Goal: Task Accomplishment & Management: Manage account settings

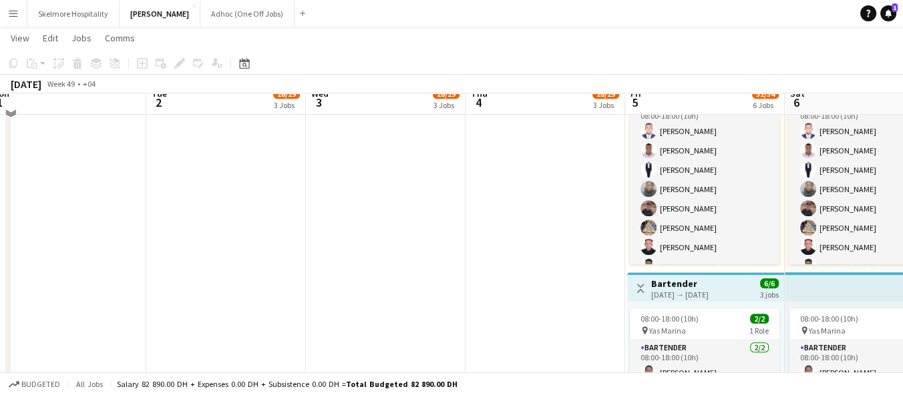
scroll to position [836, 0]
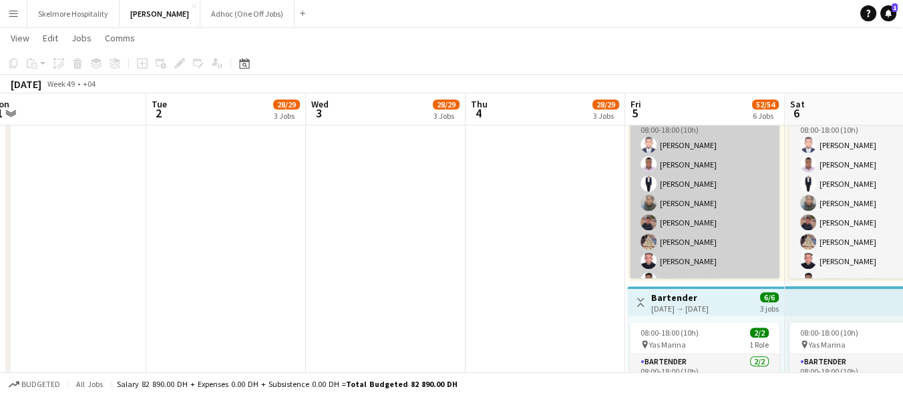
click at [694, 244] on app-card-role "Commis Chef 2A [DATE] 08:00-18:00 (10h) [PERSON_NAME] [PERSON_NAME] [PERSON_NAM…" at bounding box center [705, 252] width 150 height 278
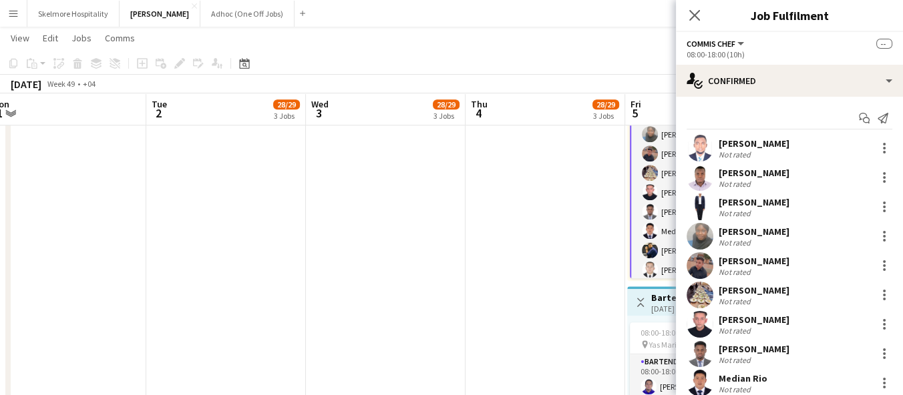
scroll to position [72, 0]
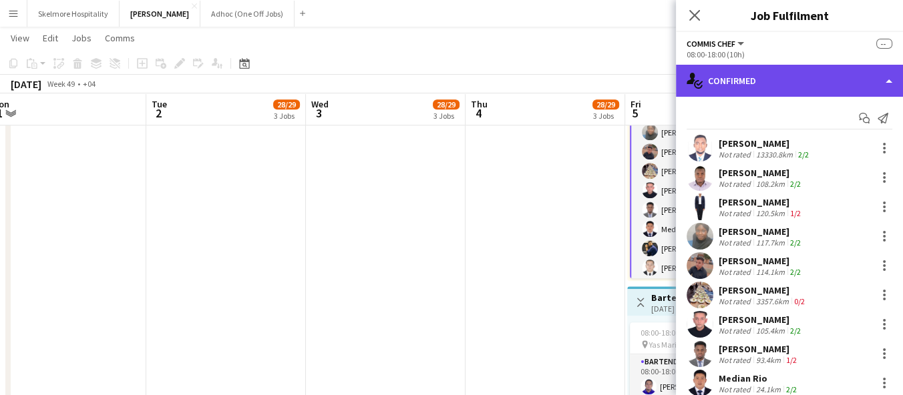
click at [809, 81] on div "single-neutral-actions-check-2 Confirmed" at bounding box center [789, 81] width 227 height 32
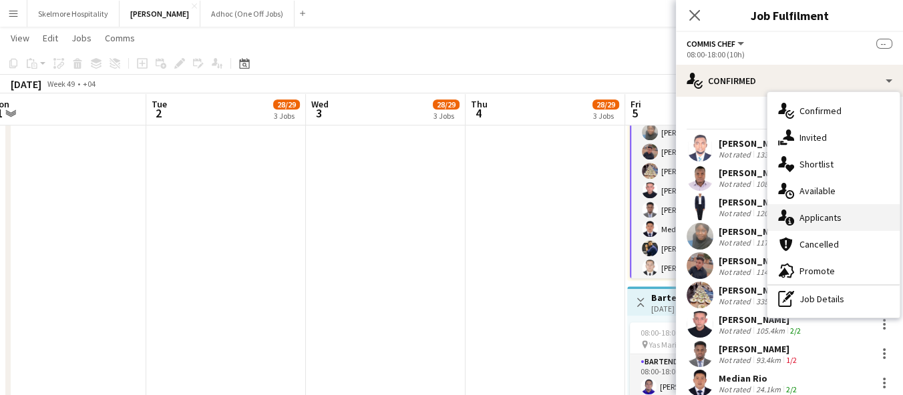
click at [844, 220] on div "single-neutral-actions-information Applicants" at bounding box center [833, 217] width 132 height 27
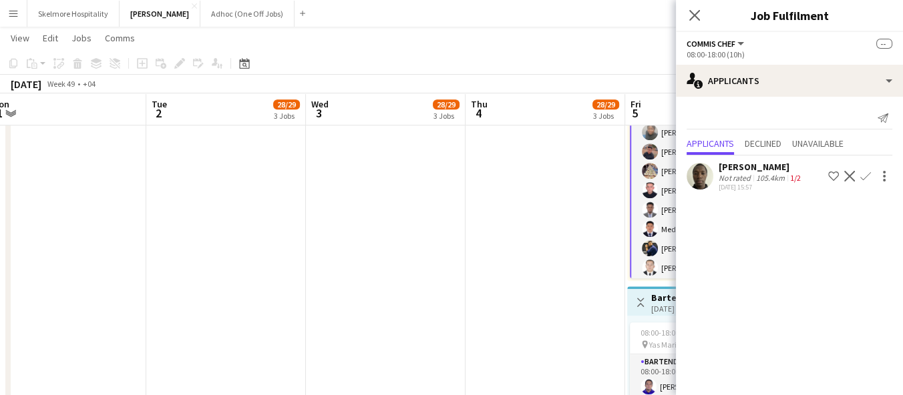
click at [777, 178] on div "105.4km" at bounding box center [770, 178] width 34 height 10
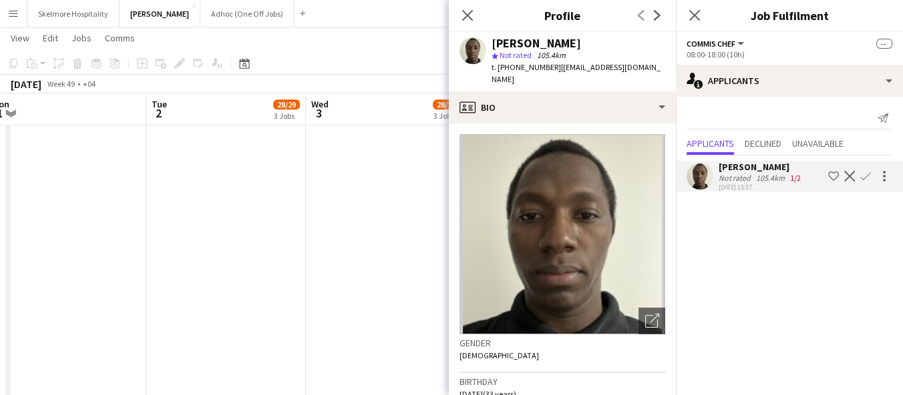
click at [514, 70] on span "t. [PHONE_NUMBER]" at bounding box center [526, 67] width 69 height 10
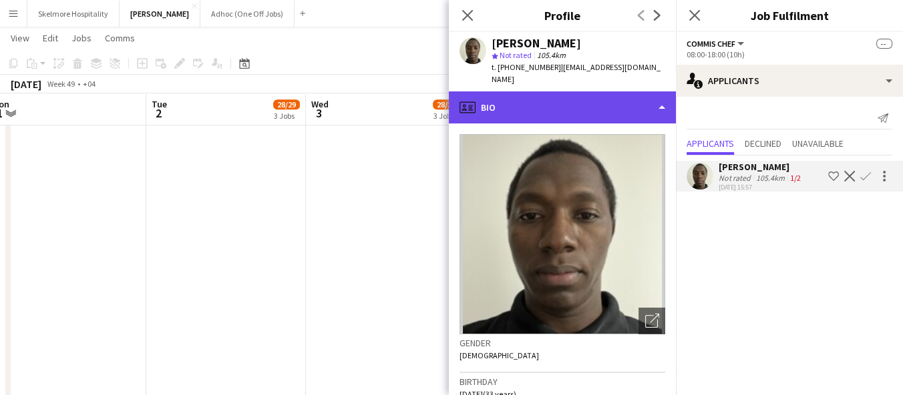
click at [522, 92] on div "profile Bio" at bounding box center [562, 108] width 227 height 32
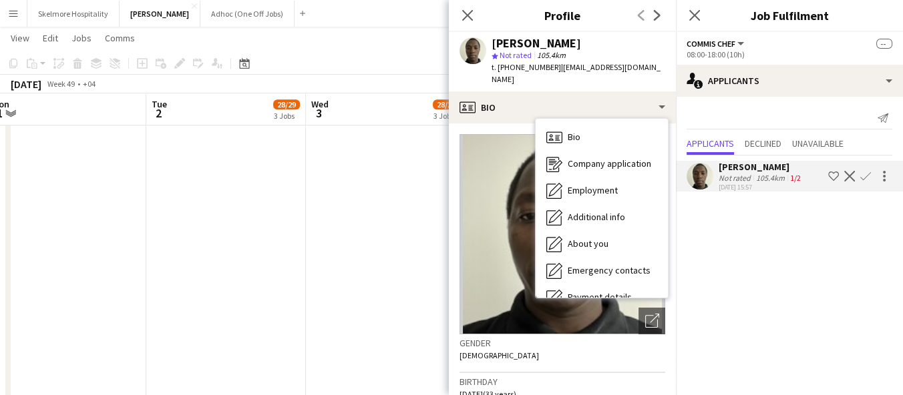
click at [522, 63] on span "t. [PHONE_NUMBER]" at bounding box center [526, 67] width 69 height 10
click at [527, 61] on div "star Not rated 105.4km" at bounding box center [579, 55] width 174 height 12
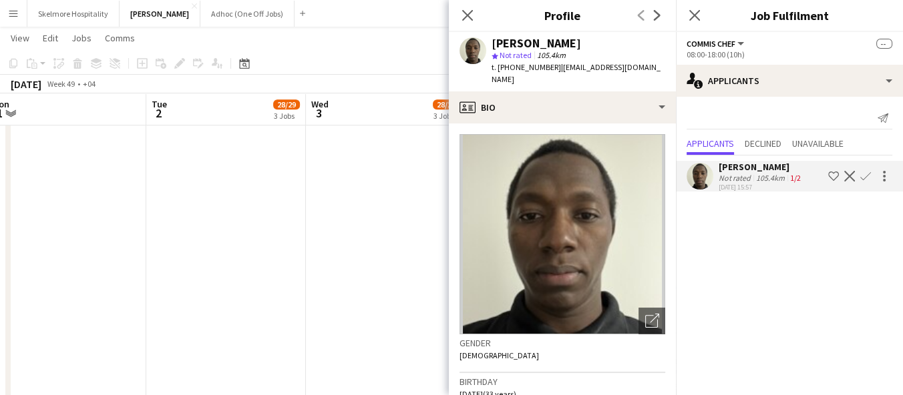
click at [534, 64] on span "t. [PHONE_NUMBER]" at bounding box center [526, 67] width 69 height 10
copy span "971545892034"
click at [717, 305] on mat-expansion-panel "users2 Applicants Send notification Applicants Declined Unavailable [PERSON_NAM…" at bounding box center [789, 246] width 227 height 299
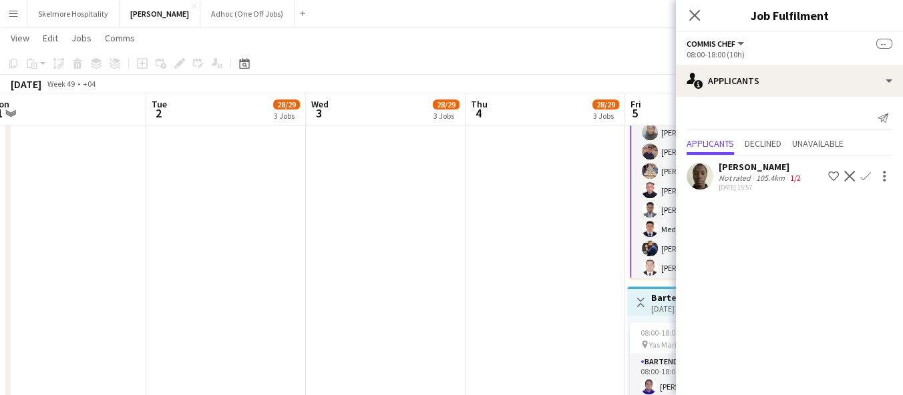
click at [566, 311] on app-date-cell "11:00-21:00 (10h) 5/6 pin Yas Marina Circuit 1 Role General [PERSON_NAME] 4A [D…" at bounding box center [546, 42] width 160 height 1456
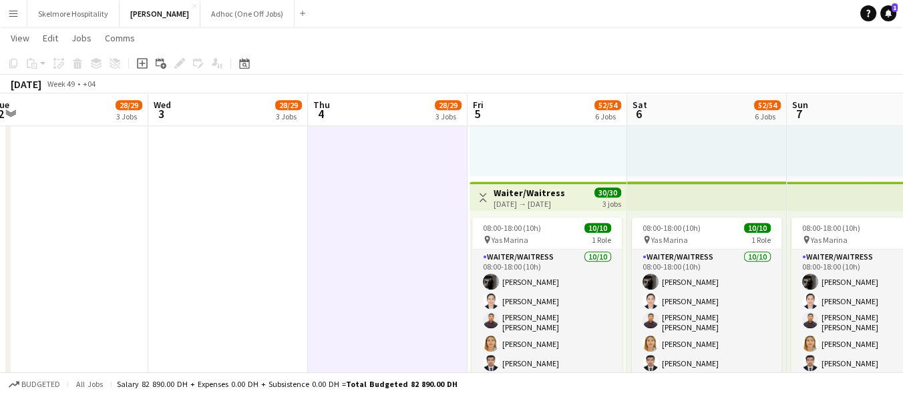
scroll to position [1232, 0]
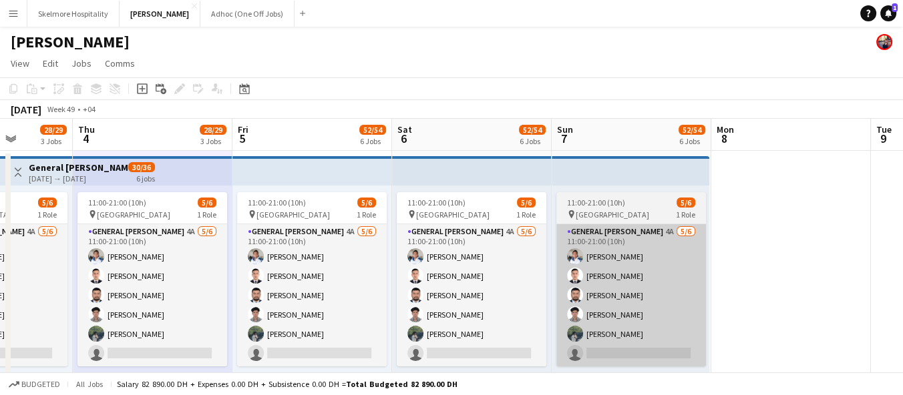
click at [659, 350] on app-card-role "General [PERSON_NAME] 4A [DATE] 11:00-21:00 (10h) [PERSON_NAME] [PERSON_NAME] […" at bounding box center [631, 295] width 150 height 142
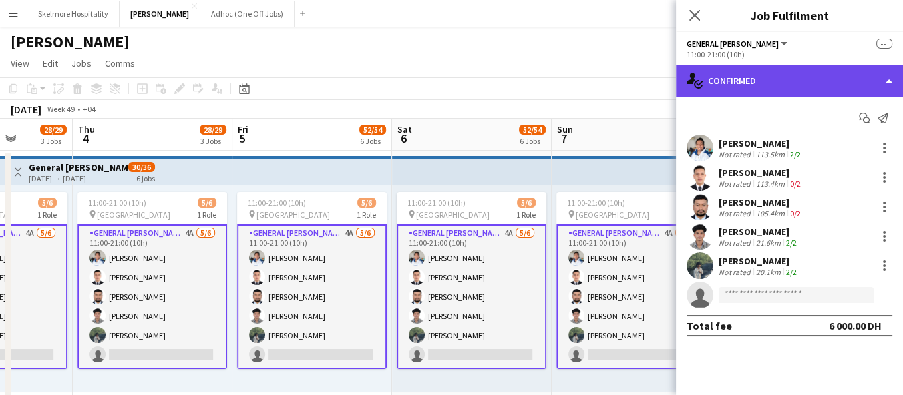
click at [843, 85] on div "single-neutral-actions-check-2 Confirmed" at bounding box center [789, 81] width 227 height 32
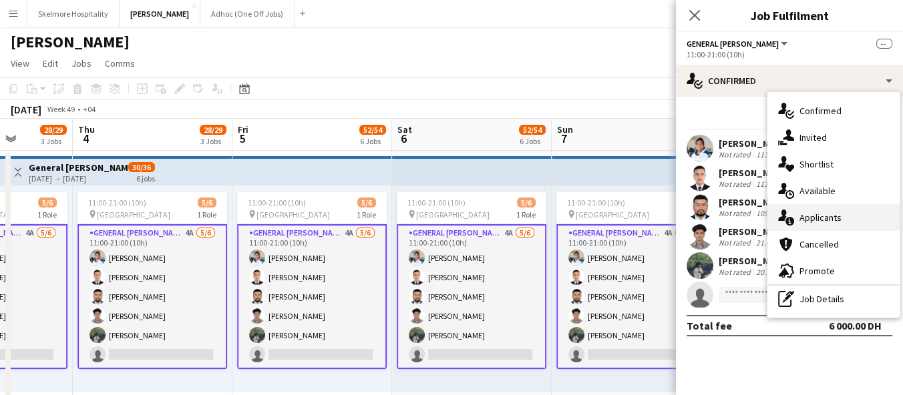
click at [833, 225] on div "single-neutral-actions-information Applicants" at bounding box center [833, 217] width 132 height 27
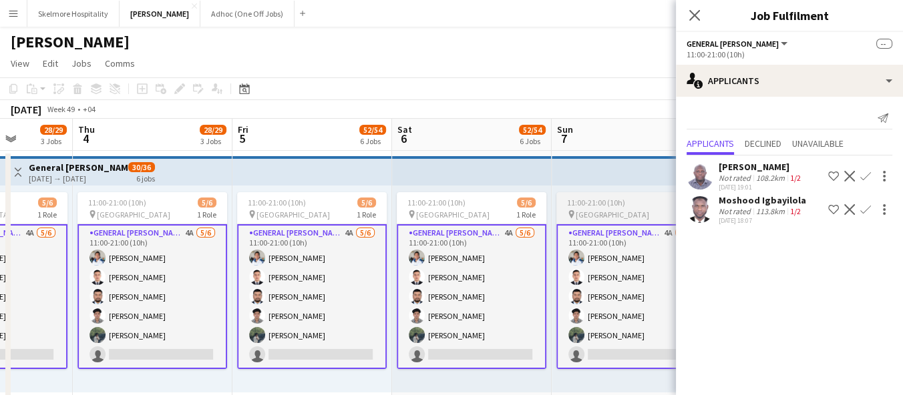
click at [613, 333] on app-card-role "General [PERSON_NAME] 4A [DATE] 11:00-21:00 (10h) [PERSON_NAME] [PERSON_NAME] […" at bounding box center [631, 296] width 150 height 145
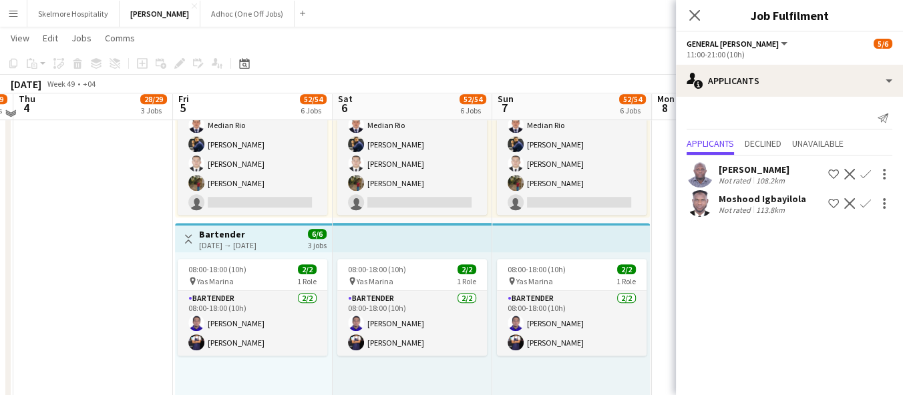
scroll to position [893, 0]
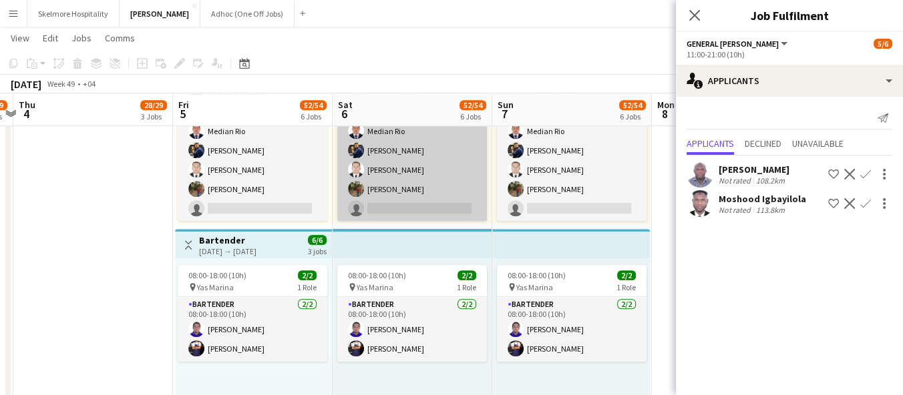
click at [415, 218] on app-card-role "Commis Chef 2A [DATE] 08:00-18:00 (10h) [PERSON_NAME] [PERSON_NAME] [PERSON_NAM…" at bounding box center [412, 83] width 150 height 278
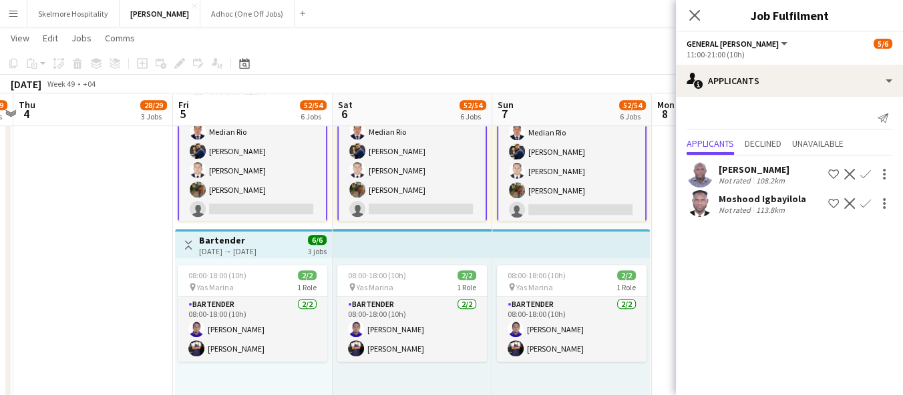
scroll to position [112, 0]
click at [426, 199] on app-card-role "Commis Chef 2A [DATE] 08:00-18:00 (10h) [PERSON_NAME] [PERSON_NAME] [PERSON_NAM…" at bounding box center [412, 83] width 150 height 281
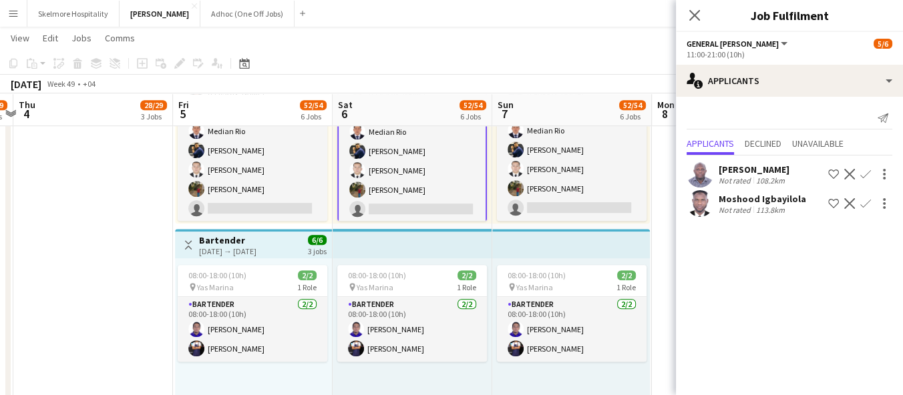
scroll to position [112, 0]
click at [419, 211] on app-card-role "Commis Chef 2A [DATE] 08:00-18:00 (10h) [PERSON_NAME] [PERSON_NAME] [PERSON_NAM…" at bounding box center [412, 84] width 150 height 281
click at [424, 208] on app-card-role "Commis Chef 2A [DATE] 08:00-18:00 (10h) [PERSON_NAME] [PERSON_NAME] [PERSON_NAM…" at bounding box center [412, 84] width 150 height 281
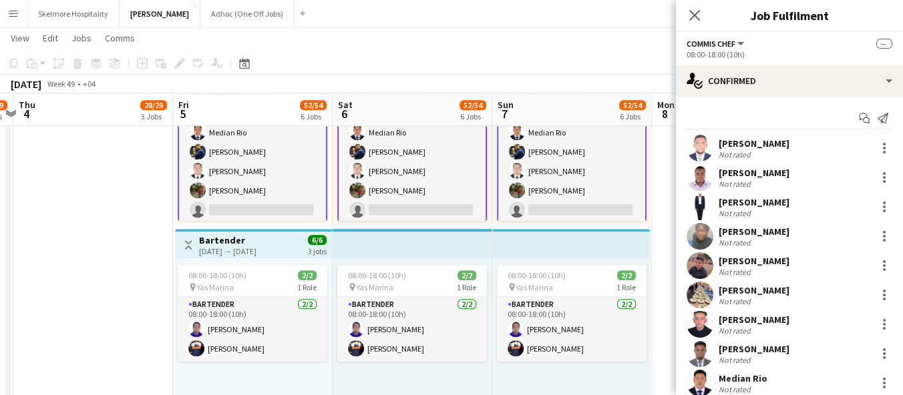
click at [246, 198] on app-card-role "Commis Chef 2A [DATE] 08:00-18:00 (10h) [PERSON_NAME] [PERSON_NAME] [PERSON_NAM…" at bounding box center [253, 84] width 150 height 281
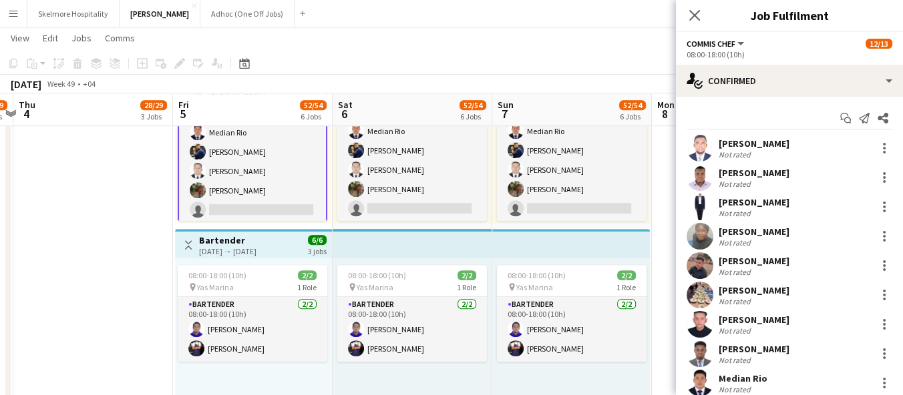
scroll to position [110, 0]
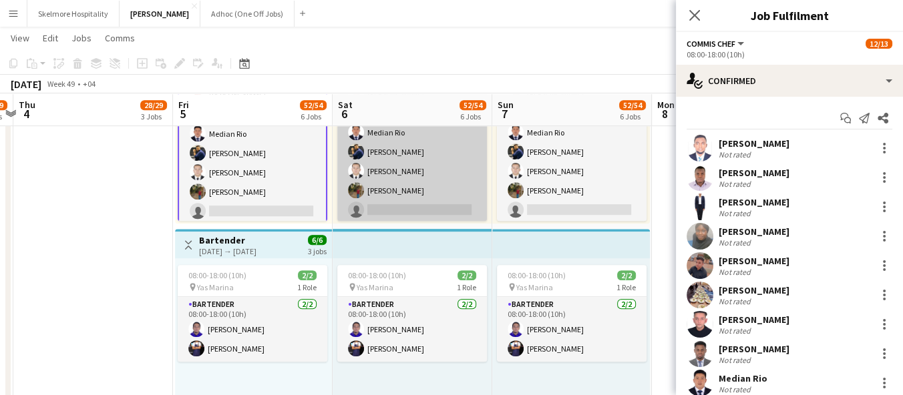
click at [537, 192] on app-card-role "Commis Chef 2A [DATE] 08:00-18:00 (10h) [PERSON_NAME] [PERSON_NAME] [PERSON_NAM…" at bounding box center [572, 84] width 150 height 278
click at [406, 216] on app-card-role "Commis Chef 2A [DATE] 08:00-18:00 (10h) [PERSON_NAME] [PERSON_NAME] [PERSON_NAM…" at bounding box center [412, 84] width 150 height 278
click at [433, 186] on app-card-role "Commis Chef 2A [DATE] 08:00-18:00 (10h) [PERSON_NAME] [PERSON_NAME] [PERSON_NAM…" at bounding box center [412, 84] width 150 height 278
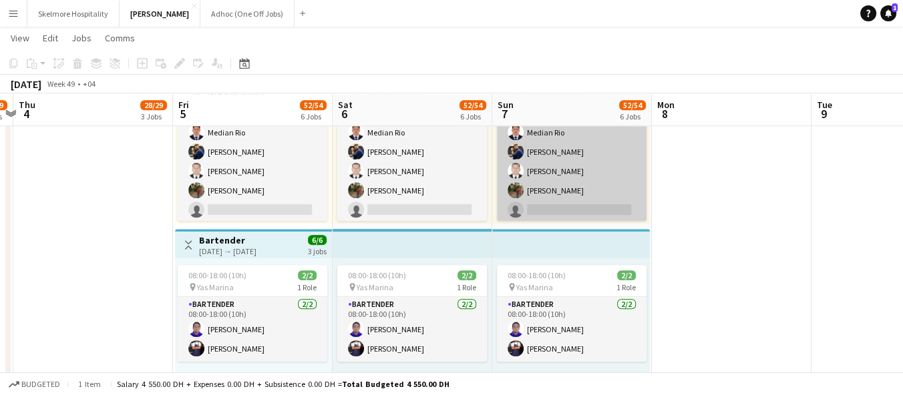
click at [399, 192] on app-card-role "Commis Chef 2A [DATE] 08:00-18:00 (10h) [PERSON_NAME] [PERSON_NAME] [PERSON_NAM…" at bounding box center [412, 84] width 150 height 278
click at [591, 172] on app-card-role "Commis Chef 2A [DATE] 08:00-18:00 (10h) [PERSON_NAME] [PERSON_NAME] [PERSON_NAM…" at bounding box center [572, 84] width 150 height 278
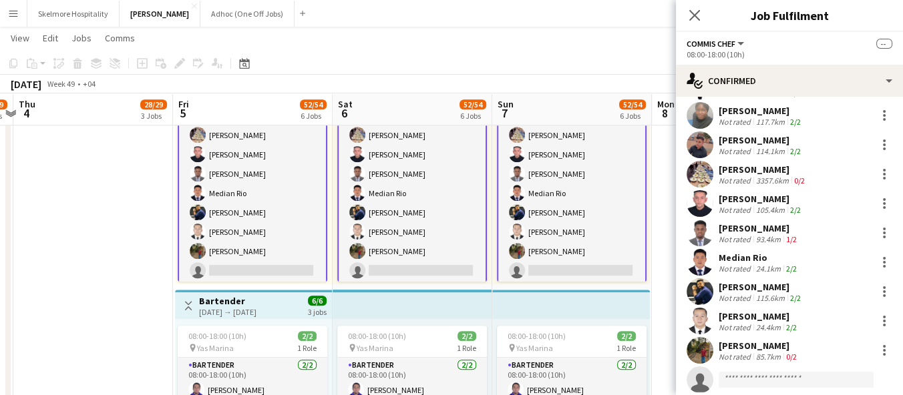
scroll to position [157, 0]
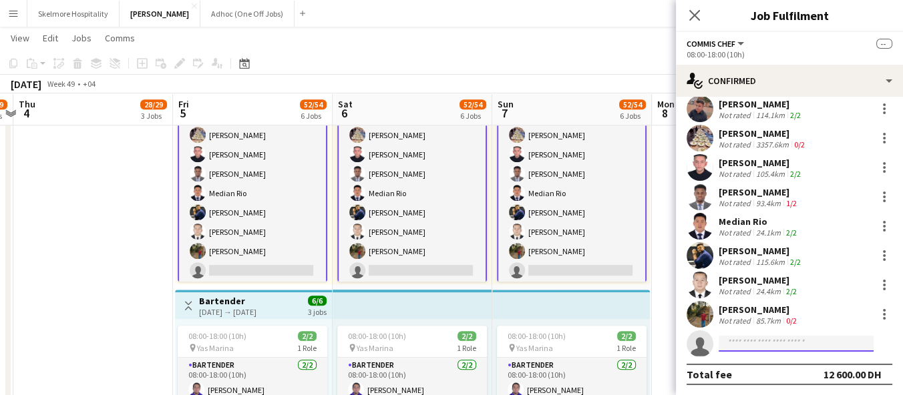
click at [755, 345] on input at bounding box center [796, 344] width 155 height 16
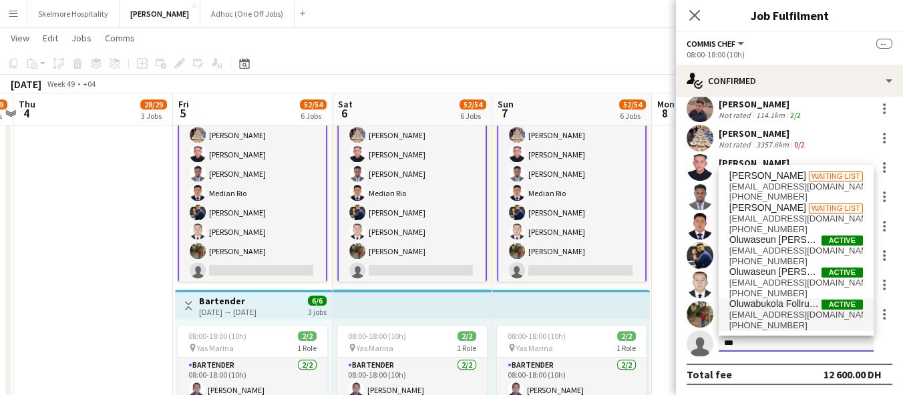
type input "***"
click at [787, 319] on span "[EMAIL_ADDRESS][DOMAIN_NAME]" at bounding box center [796, 315] width 134 height 11
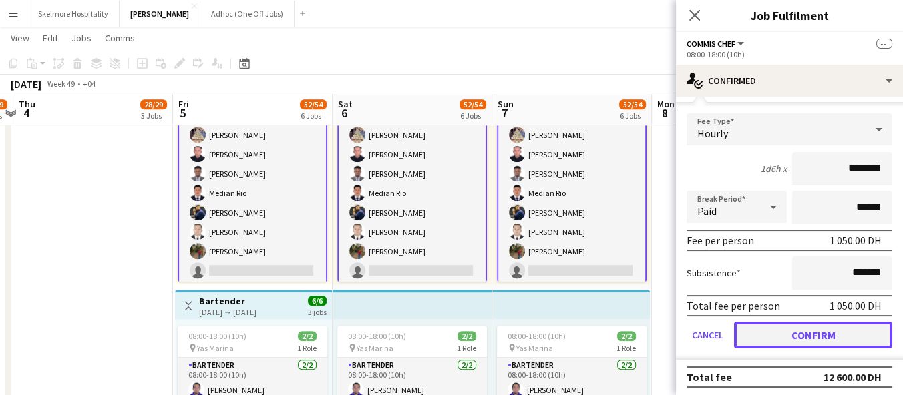
click at [793, 327] on button "Confirm" at bounding box center [813, 335] width 158 height 27
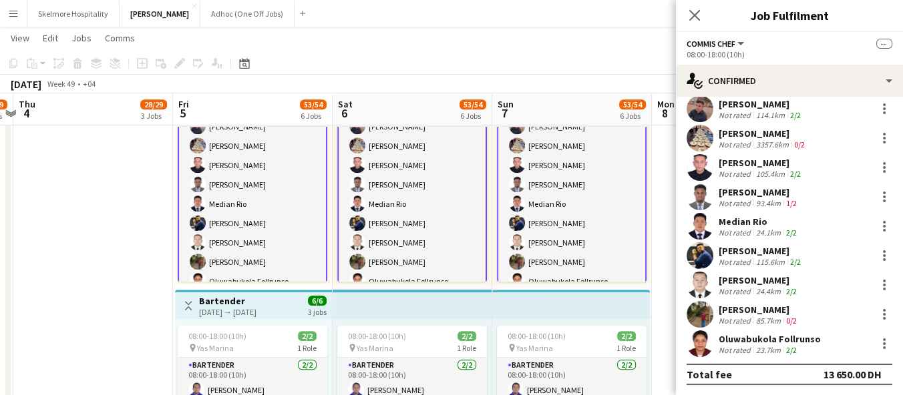
click at [125, 262] on app-date-cell "11:00-21:00 (10h) 5/6 pin Yas Marina Circuit 1 Role General [PERSON_NAME] 4A [D…" at bounding box center [93, 45] width 160 height 1456
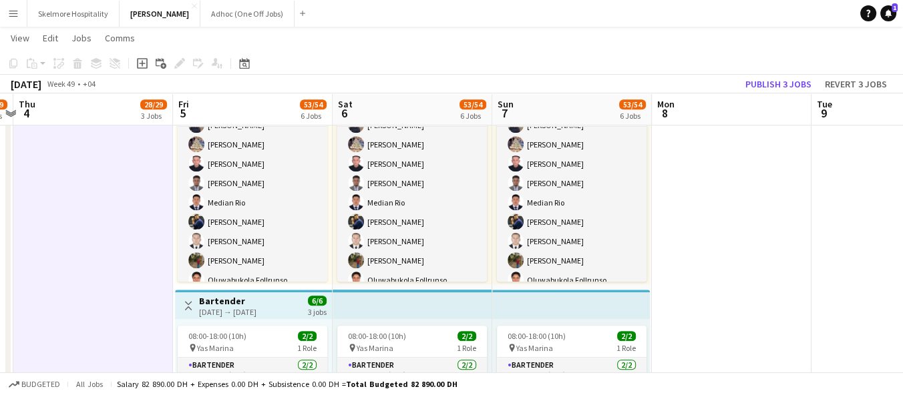
scroll to position [110, 0]
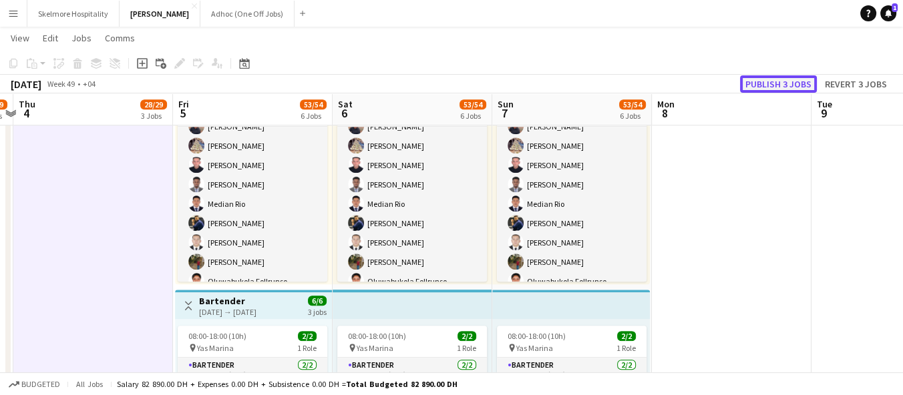
click at [773, 87] on button "Publish 3 jobs" at bounding box center [778, 83] width 77 height 17
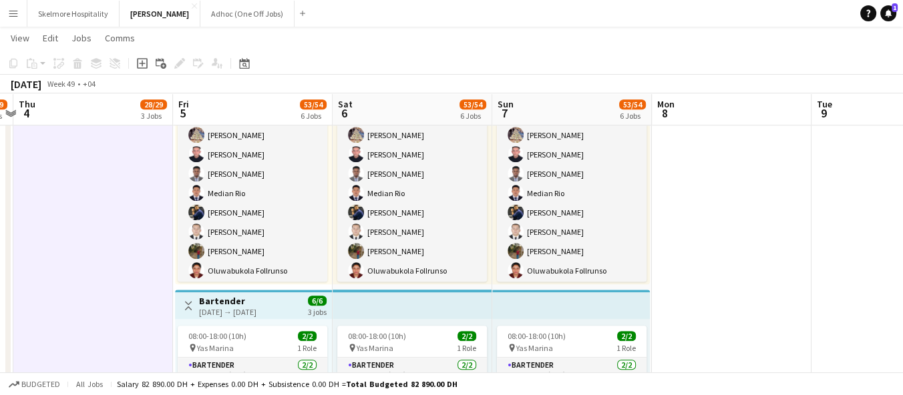
click at [742, 165] on app-date-cell at bounding box center [732, 45] width 160 height 1456
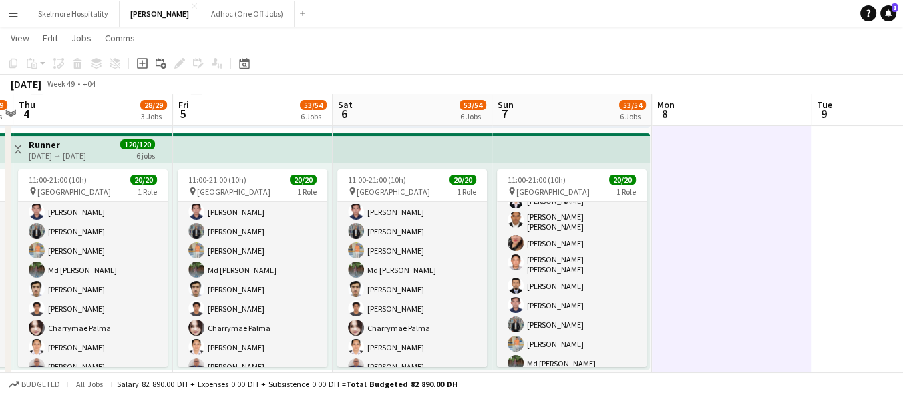
scroll to position [154, 0]
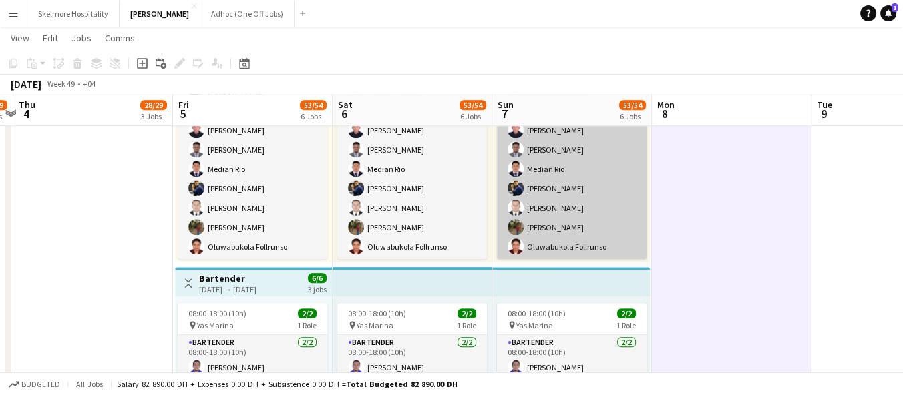
click at [598, 247] on app-card-role "Commis Chef 13/13 08:00-18:00 (10h) [PERSON_NAME] [PERSON_NAME] [PERSON_NAME] […" at bounding box center [572, 121] width 150 height 278
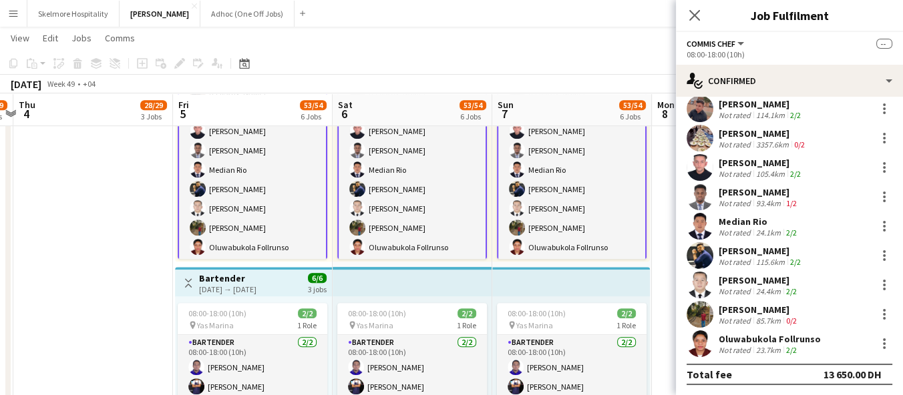
click at [727, 337] on div "Oluwabukola Follrunso" at bounding box center [770, 339] width 102 height 12
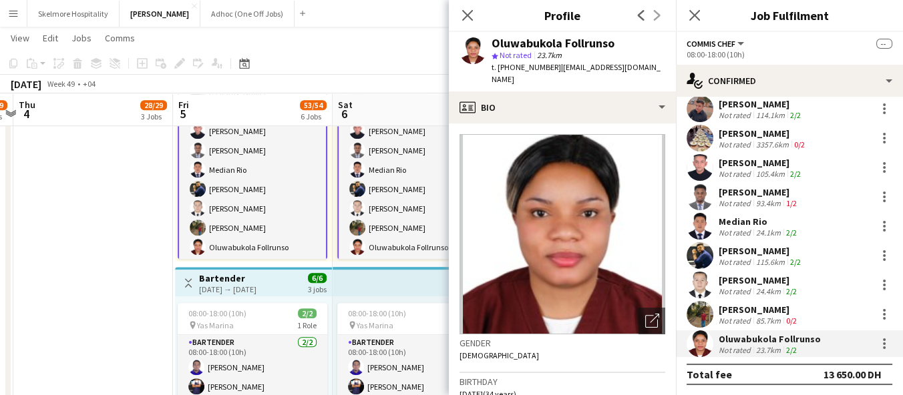
click at [530, 37] on div "Oluwabukola Follrunso" at bounding box center [553, 43] width 123 height 12
copy div "Oluwabukola Follrunso"
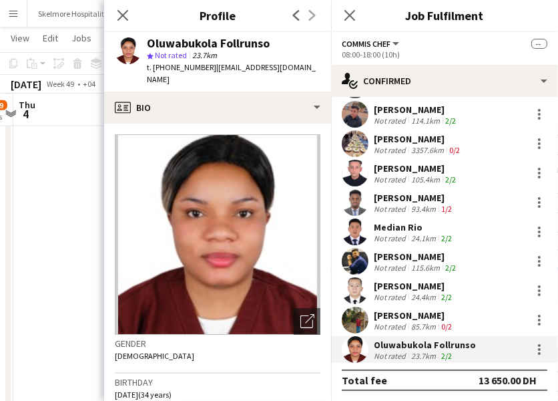
click at [180, 68] on span "t. [PHONE_NUMBER]" at bounding box center [181, 67] width 69 height 10
copy span "971545482714"
click at [234, 69] on span "| [EMAIL_ADDRESS][DOMAIN_NAME]" at bounding box center [231, 73] width 169 height 22
drag, startPoint x: 297, startPoint y: 64, endPoint x: 213, endPoint y: 64, distance: 84.2
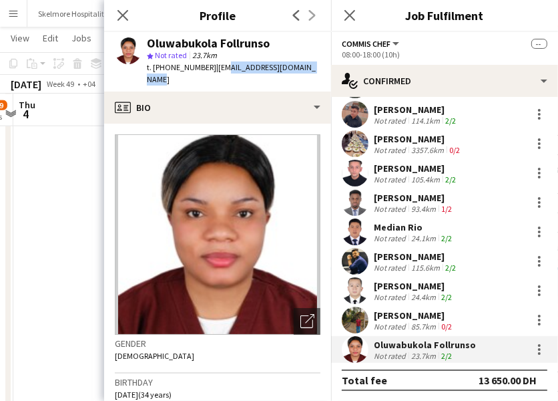
click at [213, 64] on span "| [EMAIL_ADDRESS][DOMAIN_NAME]" at bounding box center [231, 73] width 169 height 22
click at [308, 59] on div "star Not rated 23.7km" at bounding box center [234, 55] width 174 height 12
drag, startPoint x: 313, startPoint y: 65, endPoint x: 210, endPoint y: 67, distance: 103.6
click at [210, 67] on div "Oluwabukola Follrunso star Not rated 23.7km t. [PHONE_NUMBER] | [EMAIL_ADDRESS]…" at bounding box center [217, 61] width 227 height 59
copy span "[EMAIL_ADDRESS][DOMAIN_NAME]"
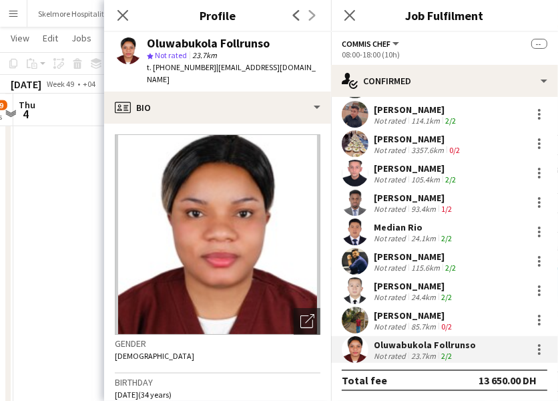
click at [227, 61] on div "star Not rated 23.7km" at bounding box center [234, 55] width 174 height 12
click at [269, 353] on div "Gender [DEMOGRAPHIC_DATA]" at bounding box center [218, 354] width 206 height 39
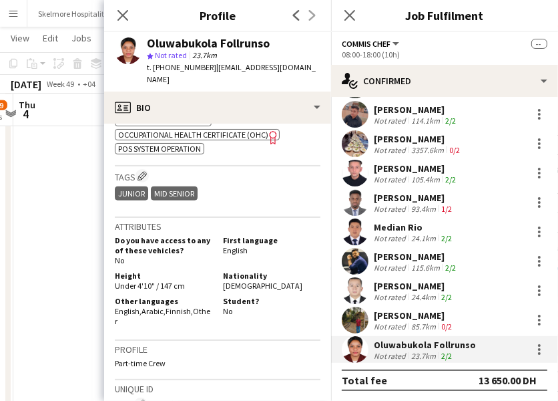
click at [46, 258] on app-date-cell "11:00-21:00 (10h) 5/6 pin Yas Marina Circuit 1 Role General [PERSON_NAME] 4A [D…" at bounding box center [93, 23] width 160 height 1456
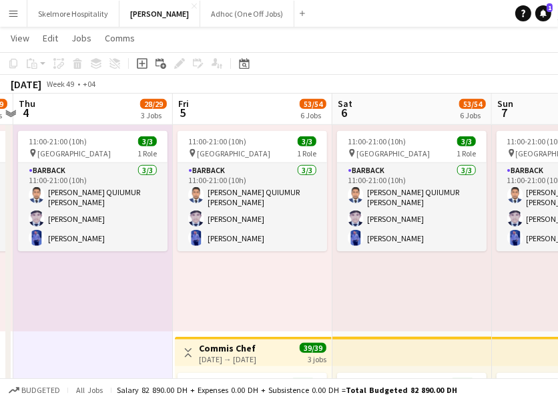
scroll to position [538, 0]
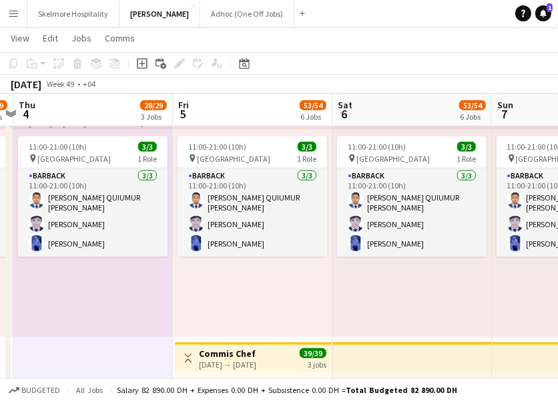
click at [182, 308] on div "11:00-21:00 (10h) 3/3 pin Yas Marina Circuit 1 Role Barback [DATE] 11:00-21:00 …" at bounding box center [253, 233] width 160 height 207
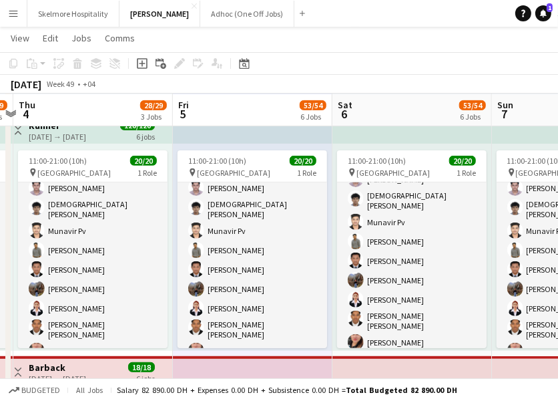
scroll to position [35, 0]
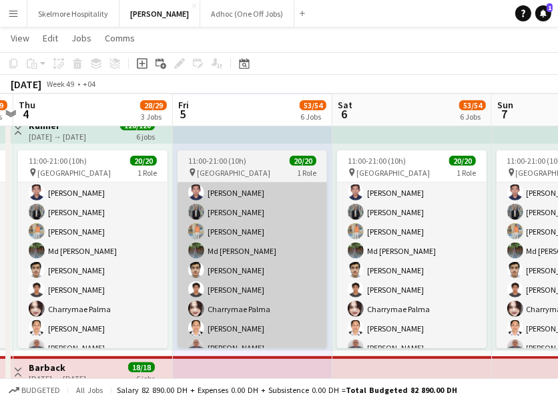
click at [226, 323] on app-card-role "Runner 20/20 11:00-21:00 (10h) Sultan Sultan [PERSON_NAME] Munavir Pv [PERSON_N…" at bounding box center [253, 147] width 150 height 425
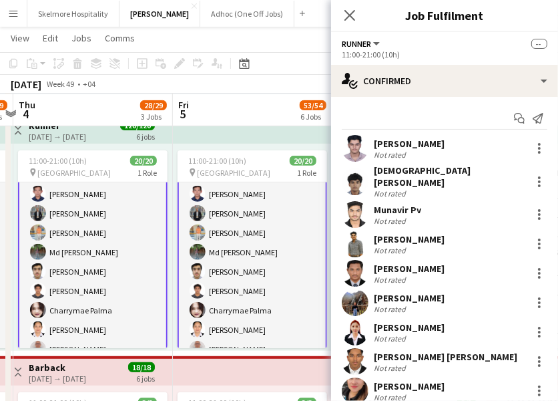
scroll to position [248, 0]
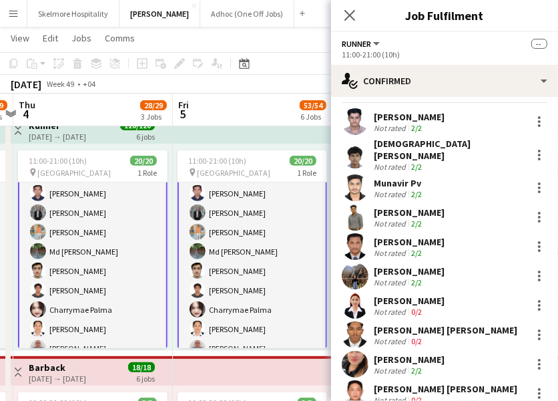
click at [474, 270] on div "[PERSON_NAME] Not rated 2/2" at bounding box center [444, 275] width 227 height 27
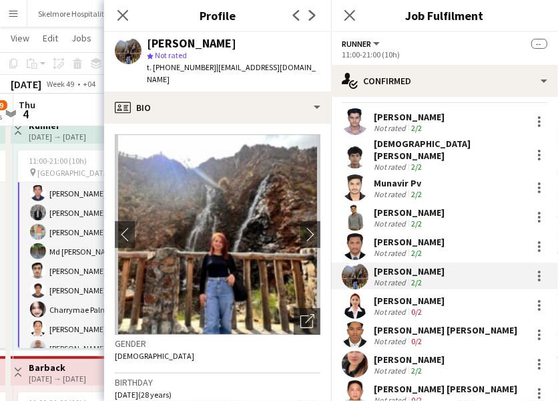
click at [463, 304] on div "[PERSON_NAME] Not rated 0/2" at bounding box center [444, 305] width 227 height 27
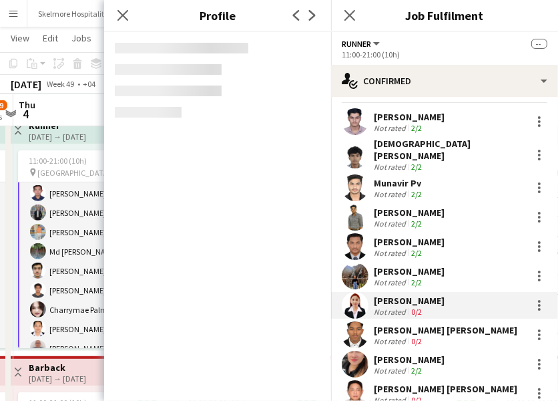
click at [461, 331] on div "[PERSON_NAME] [PERSON_NAME] Not rated 0/2" at bounding box center [444, 334] width 227 height 27
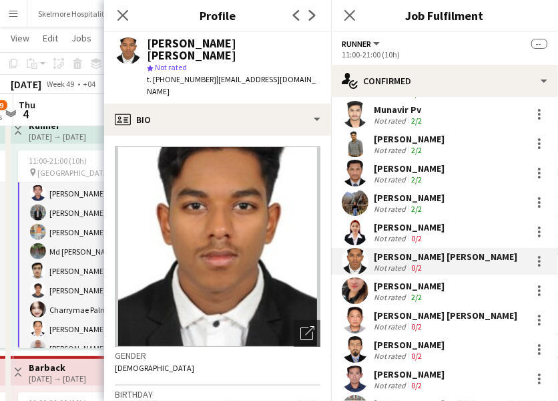
click at [445, 292] on div "Not rated 2/2" at bounding box center [409, 297] width 71 height 10
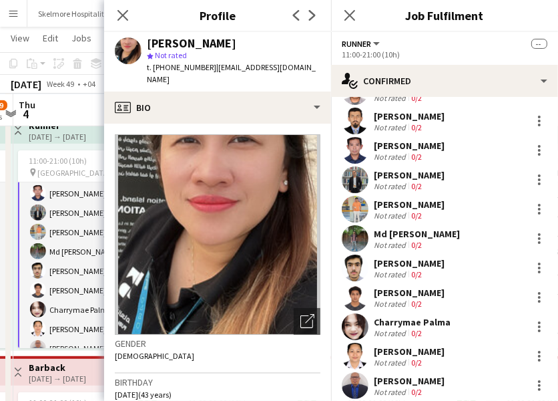
click at [486, 236] on div "Md [PERSON_NAME] Not rated 0/2" at bounding box center [444, 238] width 227 height 27
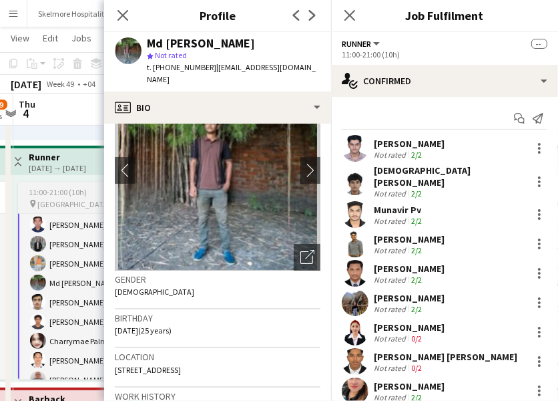
click at [56, 342] on app-card-role "Runner 20/20 11:00-21:00 (10h) Sultan Sultan [PERSON_NAME] Munavir Pv [PERSON_N…" at bounding box center [93, 180] width 150 height 428
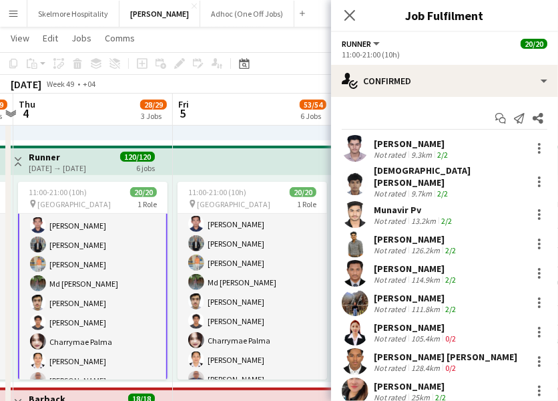
click at [62, 167] on div "[DATE] → [DATE]" at bounding box center [57, 168] width 57 height 10
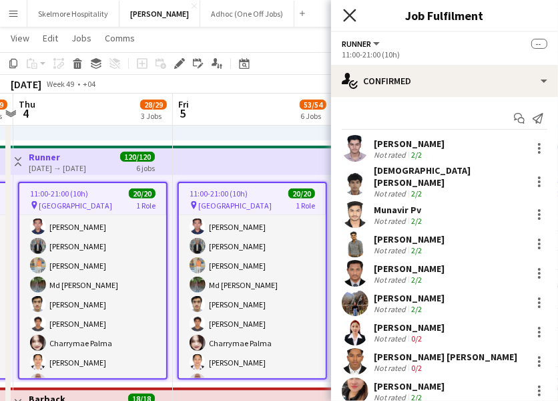
click at [353, 13] on icon "Close pop-in" at bounding box center [349, 15] width 13 height 13
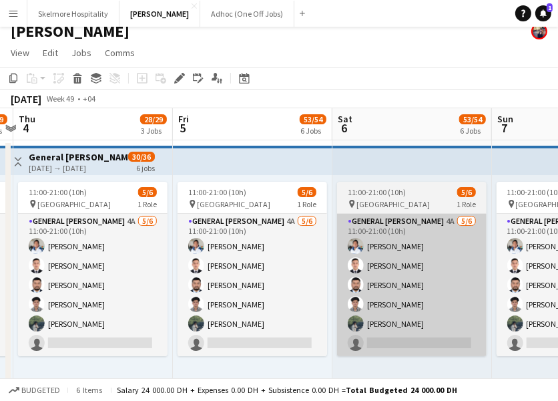
click at [398, 355] on app-card-role "General [PERSON_NAME] 4A [DATE] 11:00-21:00 (10h) [PERSON_NAME] [PERSON_NAME] […" at bounding box center [412, 285] width 150 height 142
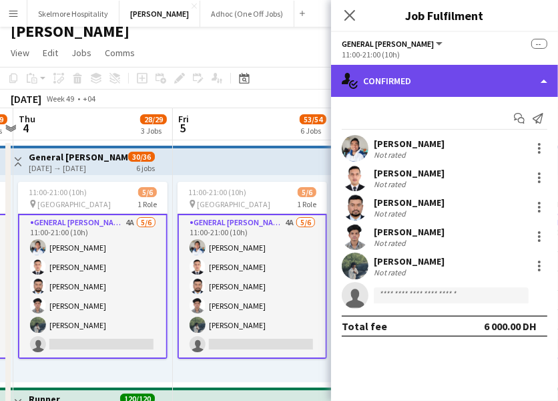
click at [504, 75] on div "single-neutral-actions-check-2 Confirmed" at bounding box center [444, 81] width 227 height 32
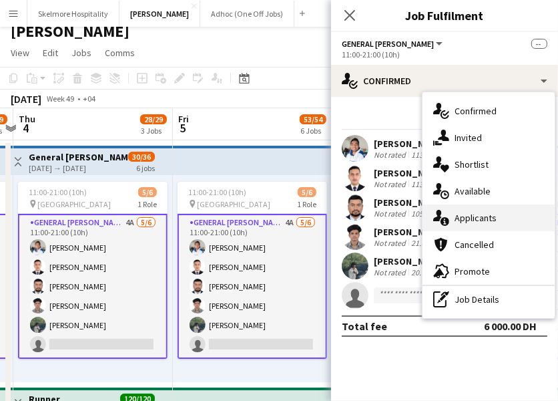
click at [504, 220] on div "single-neutral-actions-information Applicants" at bounding box center [489, 217] width 132 height 27
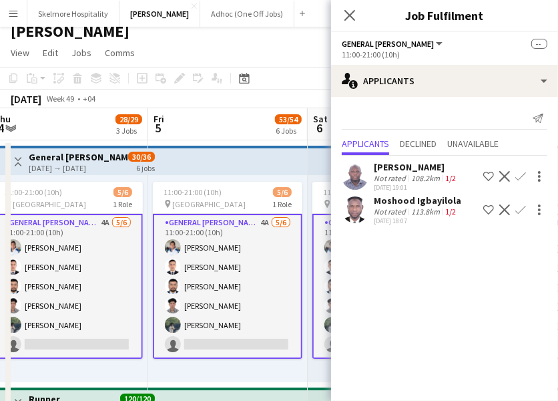
click at [260, 388] on app-top-bar at bounding box center [228, 401] width 160 height 29
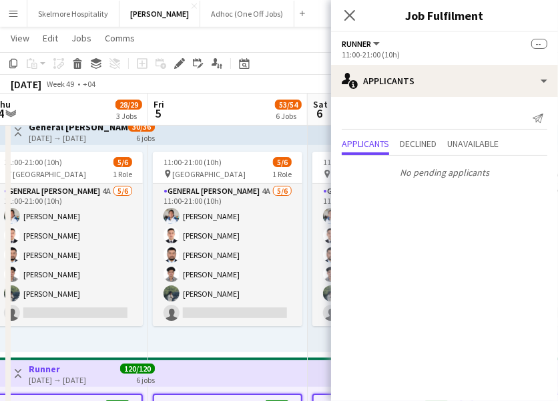
click at [302, 368] on app-top-bar at bounding box center [228, 371] width 160 height 29
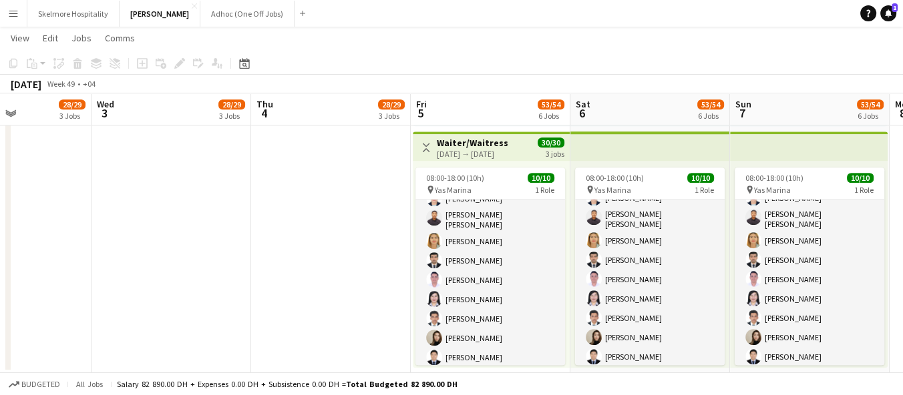
scroll to position [53, 0]
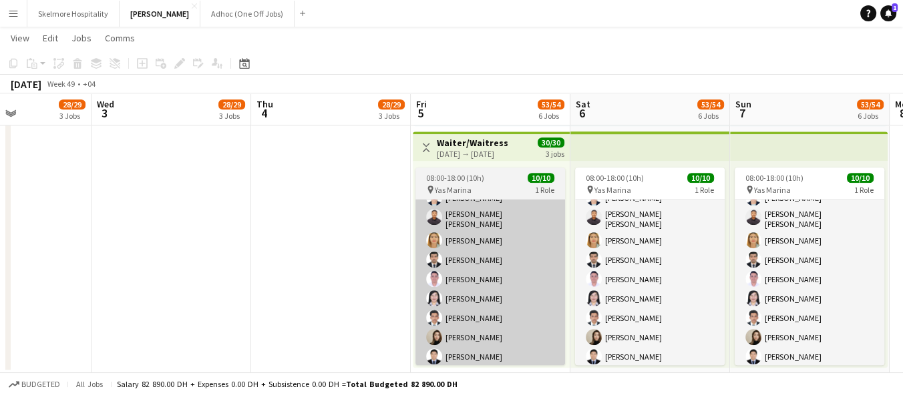
click at [508, 251] on app-card-role "Waiter/Waitress [DATE] 08:00-18:00 (10h) [PERSON_NAME] [PERSON_NAME] [PERSON_NA…" at bounding box center [490, 258] width 150 height 224
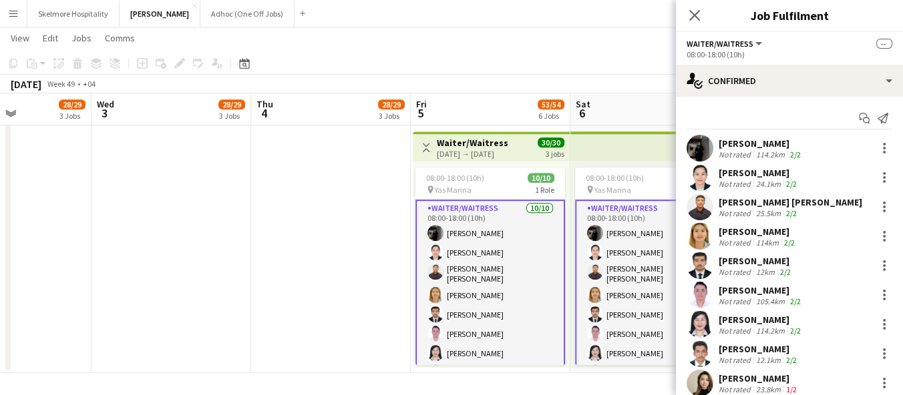
scroll to position [47, 0]
click at [513, 341] on app-card-role "Waiter/Waitress [DATE] 08:00-18:00 (10h) [PERSON_NAME] [PERSON_NAME] [PERSON_NA…" at bounding box center [490, 313] width 150 height 226
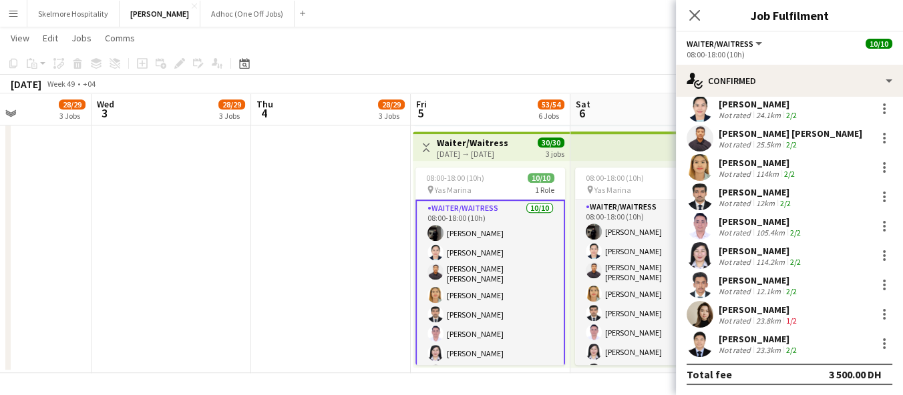
click at [721, 349] on div "Not rated" at bounding box center [736, 350] width 35 height 10
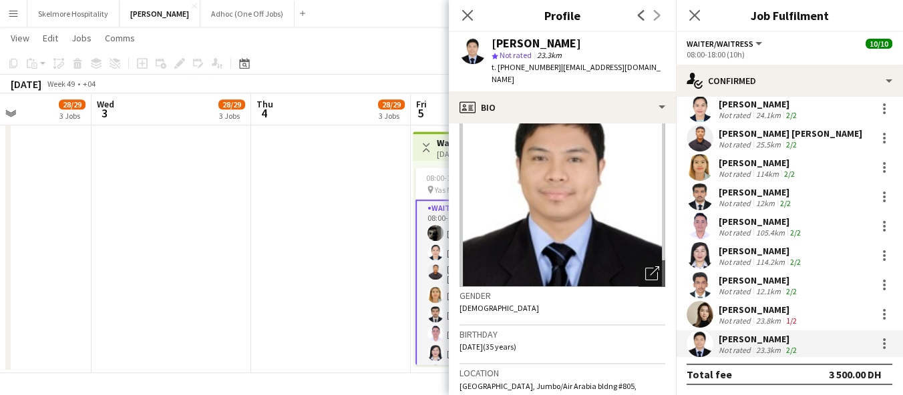
scroll to position [0, 0]
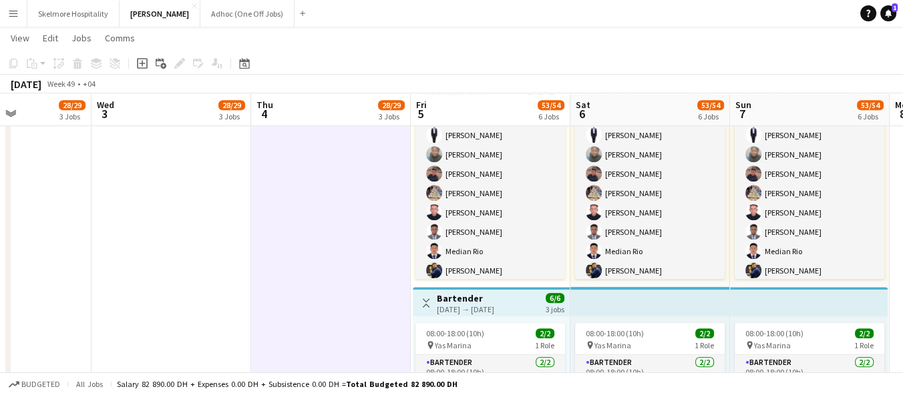
scroll to position [34, 0]
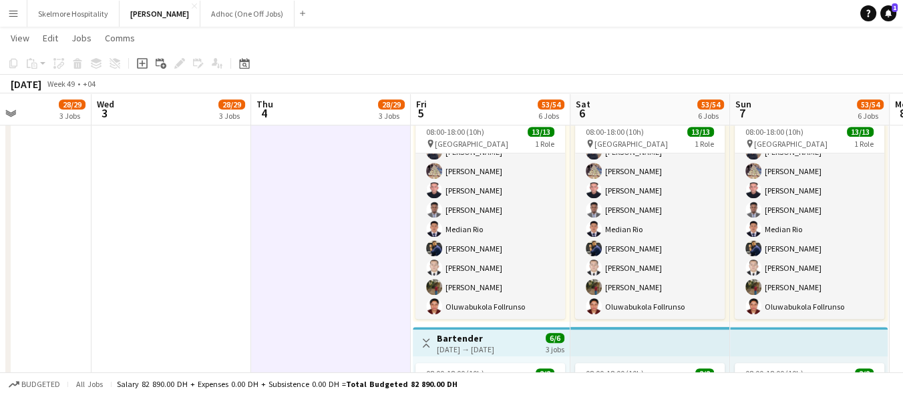
click at [667, 347] on app-top-bar at bounding box center [650, 341] width 160 height 29
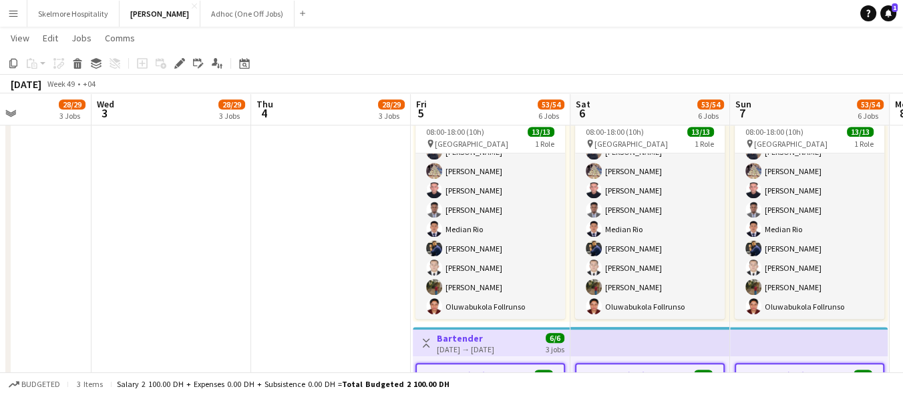
click at [326, 270] on app-date-cell "11:00-21:00 (10h) 5/6 pin Yas Marina Circuit 1 Role General [PERSON_NAME] 4A [D…" at bounding box center [331, 83] width 160 height 1456
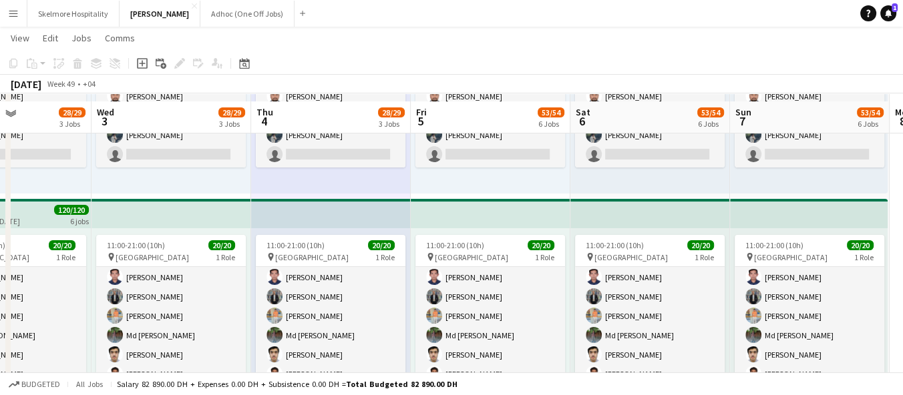
scroll to position [214, 0]
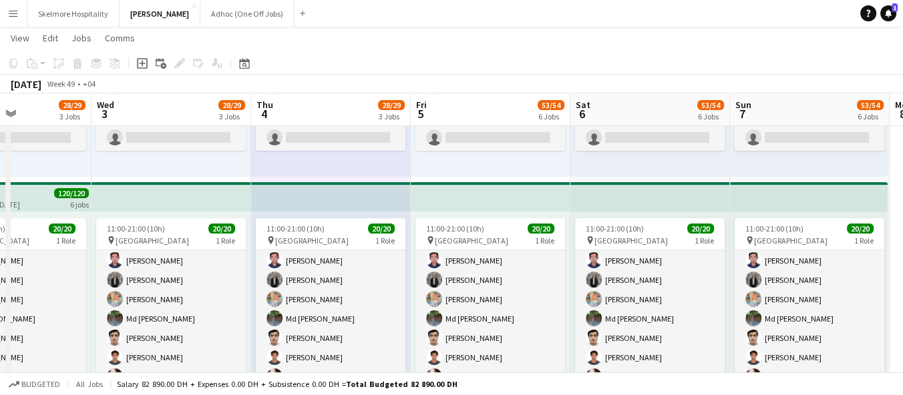
click at [577, 57] on app-toolbar "Copy Paste Paste Ctrl+V Paste with crew Ctrl+Shift+V Paste linked Job [GEOGRAPH…" at bounding box center [451, 63] width 903 height 23
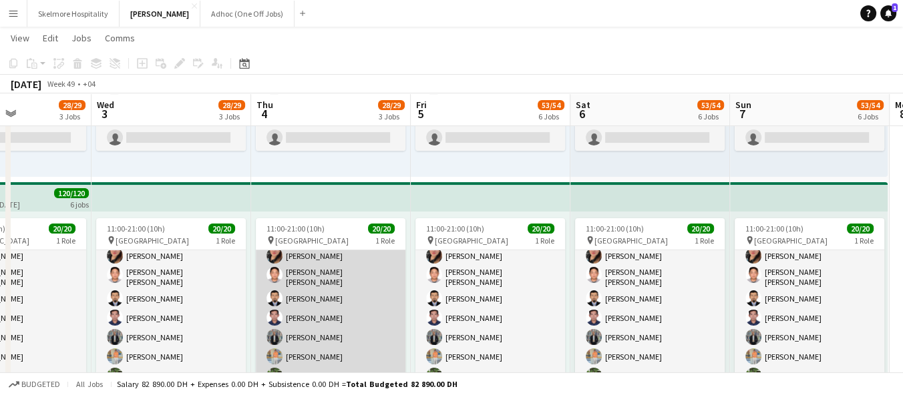
scroll to position [174, 0]
